Goal: Task Accomplishment & Management: Manage account settings

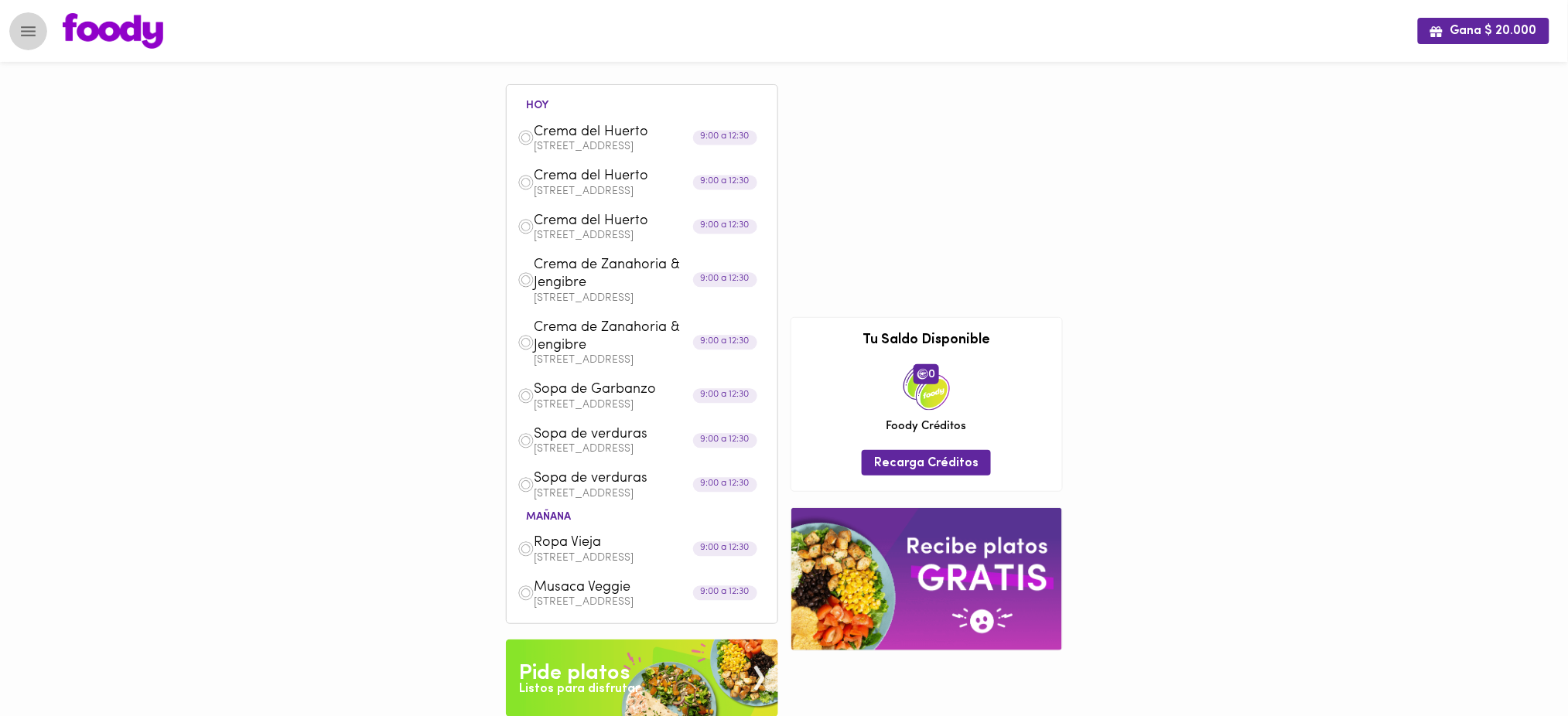
click at [30, 30] on icon "Menu" at bounding box center [28, 31] width 15 height 10
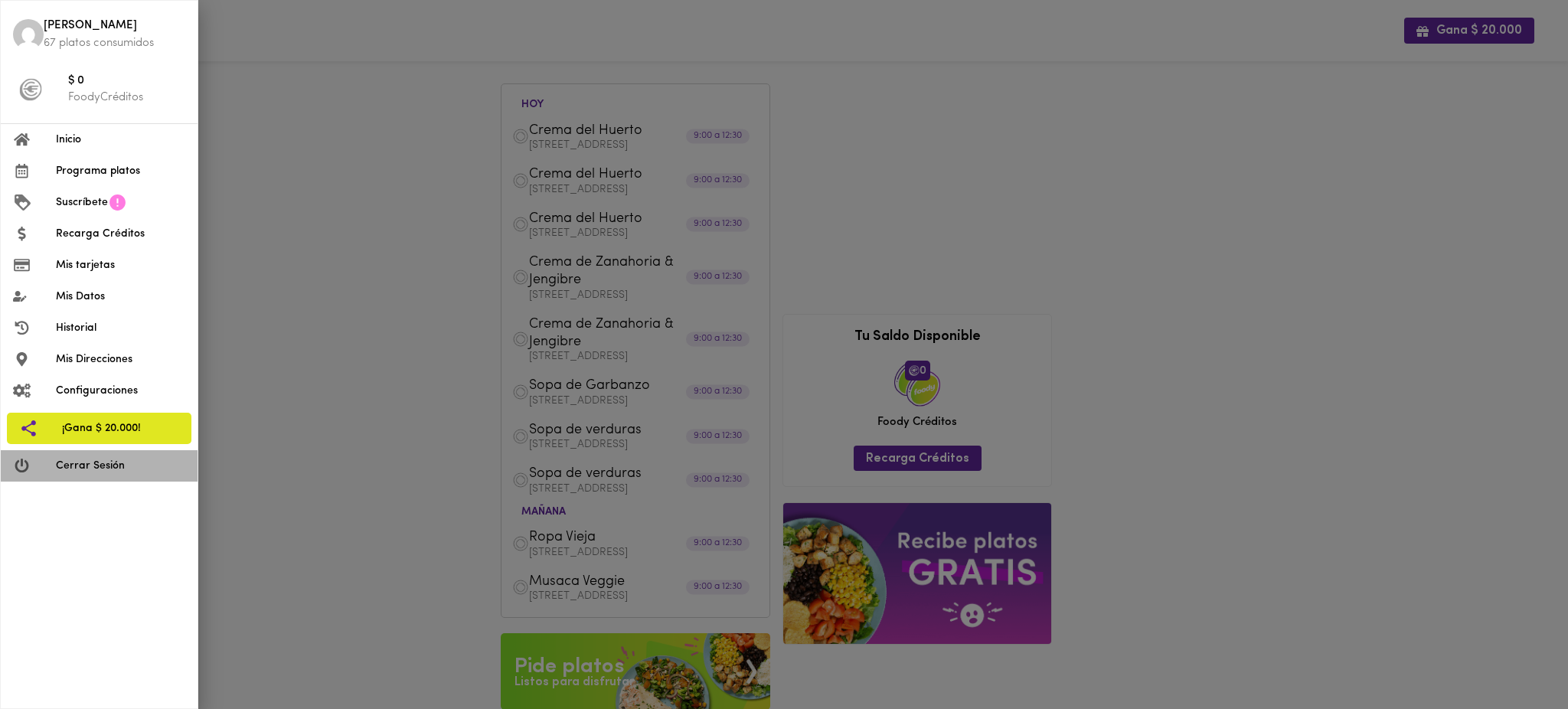
click at [126, 467] on span "Cerrar Sesión" at bounding box center [121, 466] width 129 height 16
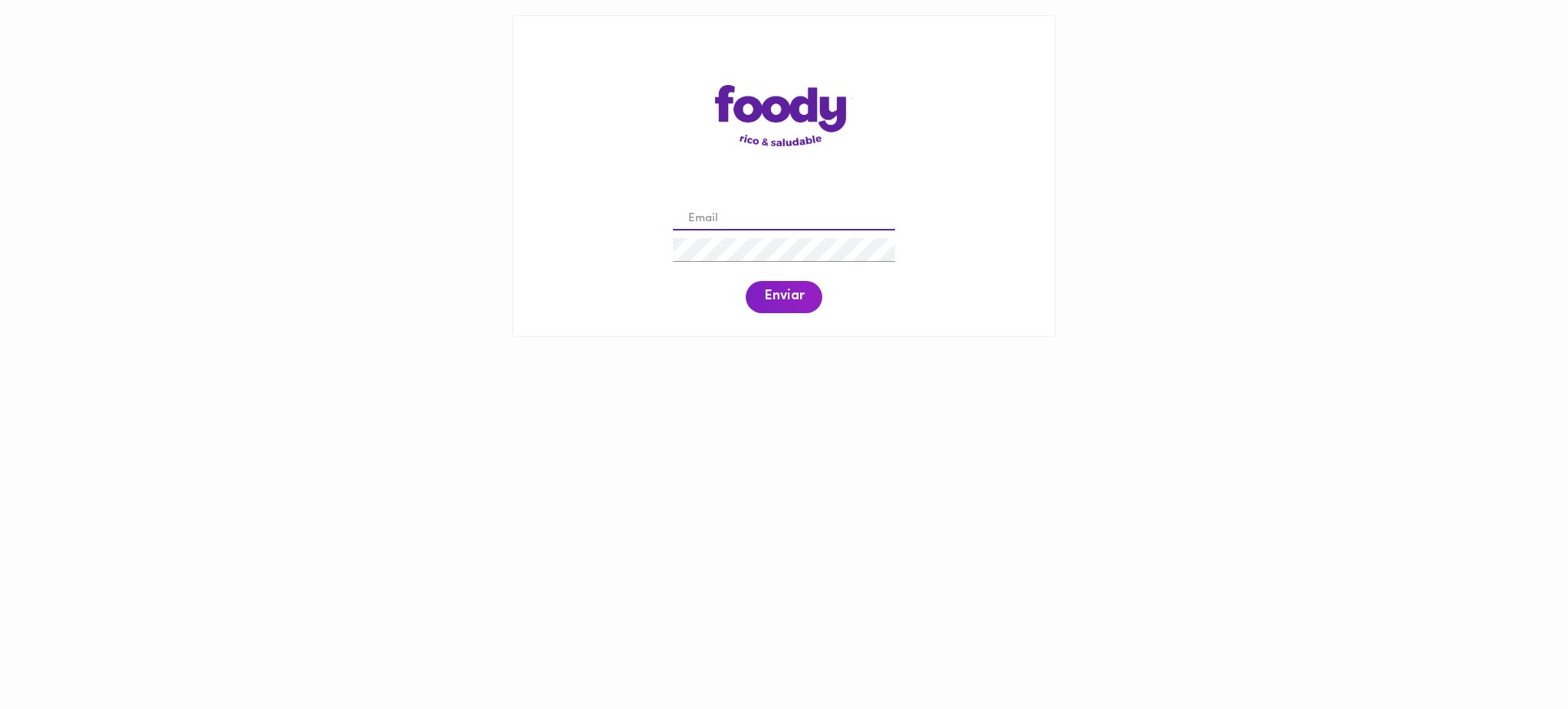
click at [737, 219] on input "email" at bounding box center [784, 219] width 222 height 24
paste input "[EMAIL_ADDRESS][DOMAIN_NAME]"
click at [714, 224] on input "[EMAIL_ADDRESS][DOMAIN_NAME]" at bounding box center [784, 219] width 222 height 24
type input "[EMAIL_ADDRESS][DOMAIN_NAME]"
click at [784, 291] on span "Enviar" at bounding box center [784, 297] width 40 height 17
